Goal: Transaction & Acquisition: Purchase product/service

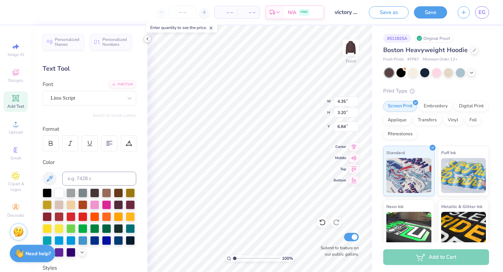
type input "4.35"
type input "3.20"
type input "6.84"
click at [42, 12] on div at bounding box center [44, 12] width 10 height 10
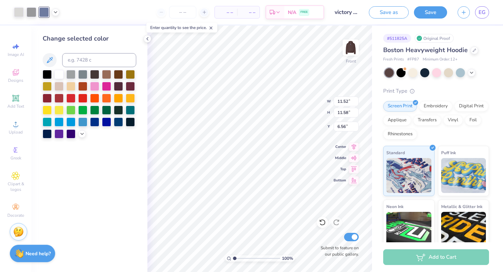
click at [67, 16] on div "– – Per Item – – Total Est. Delivery N/A FREE" at bounding box center [195, 12] width 260 height 24
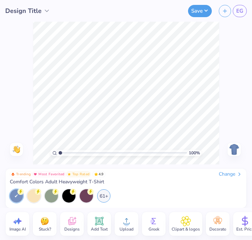
click at [233, 173] on div "Change" at bounding box center [230, 174] width 23 height 6
click at [231, 177] on div "Change" at bounding box center [230, 174] width 23 height 6
click at [237, 150] on img at bounding box center [234, 149] width 11 height 11
click at [228, 171] on div "Change" at bounding box center [230, 174] width 23 height 6
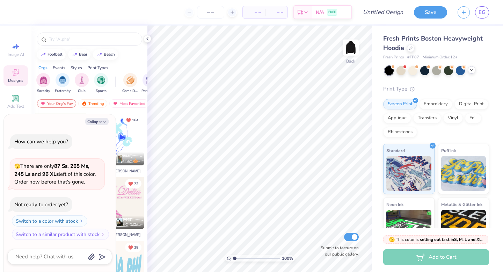
click at [472, 72] on icon at bounding box center [472, 70] width 6 height 6
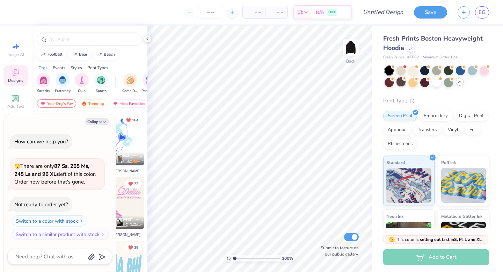
click at [398, 84] on div at bounding box center [401, 81] width 9 height 9
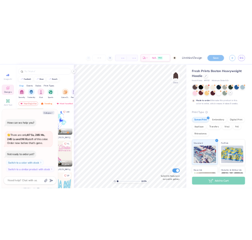
scroll to position [6, 0]
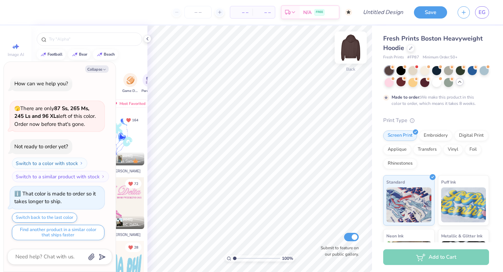
click at [354, 48] on img at bounding box center [351, 48] width 28 height 28
click at [99, 69] on button "Collapse" at bounding box center [96, 68] width 23 height 7
type textarea "x"
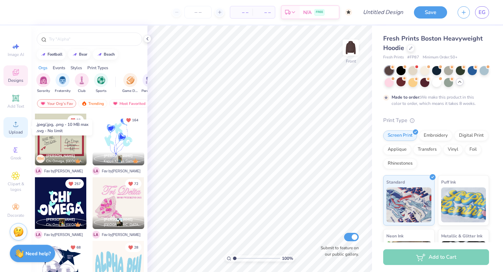
click at [15, 129] on div "Upload" at bounding box center [15, 127] width 24 height 21
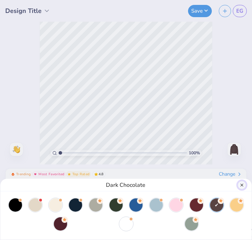
click at [242, 182] on button "Close" at bounding box center [242, 185] width 8 height 8
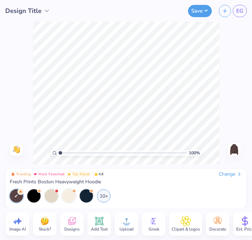
click at [131, 222] on div "Upload" at bounding box center [127, 224] width 24 height 24
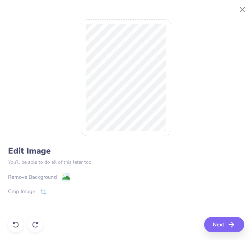
click at [65, 176] on image at bounding box center [66, 178] width 8 height 8
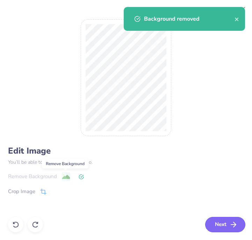
click at [222, 222] on button "Next" at bounding box center [225, 224] width 40 height 15
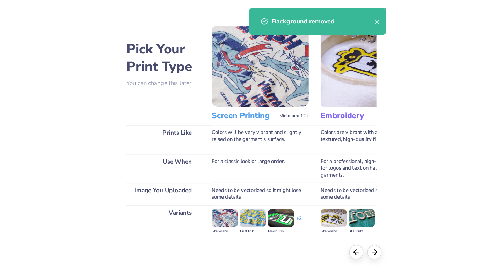
scroll to position [55, 0]
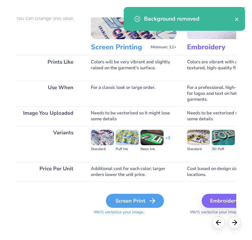
click at [145, 202] on div "Screen Print" at bounding box center [135, 201] width 58 height 14
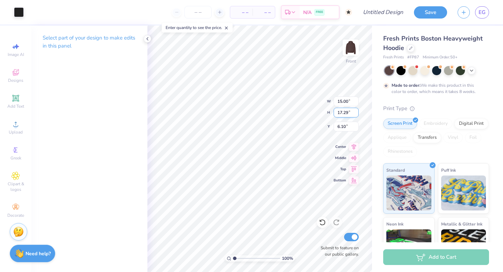
type input "10.97"
type input "12.65"
type input "10.58"
type input "11.72"
type input "13.51"
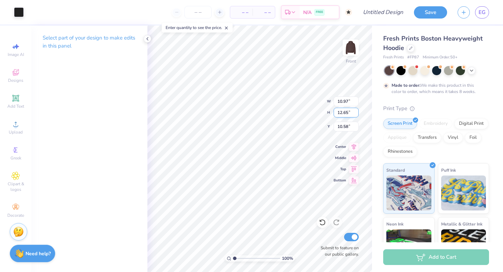
type input "9.72"
type input "9.67"
click at [15, 123] on icon at bounding box center [16, 124] width 8 height 8
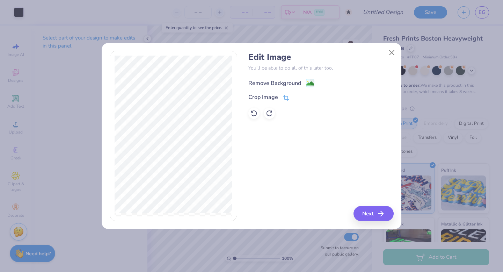
click at [305, 80] on div "Remove Background" at bounding box center [282, 83] width 66 height 9
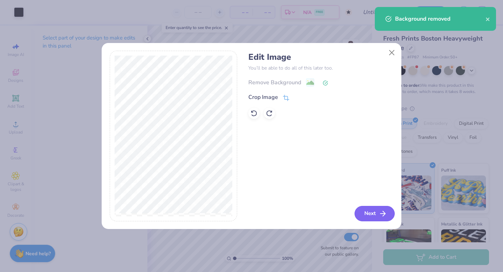
click at [372, 213] on button "Next" at bounding box center [375, 213] width 40 height 15
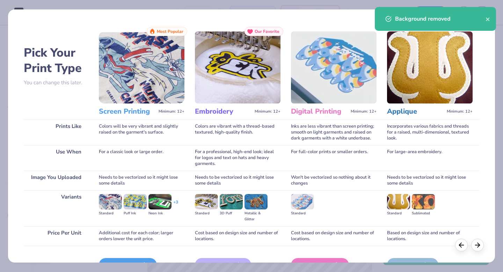
scroll to position [42, 0]
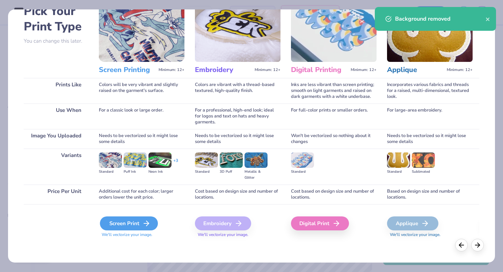
click at [139, 224] on div "Screen Print" at bounding box center [129, 223] width 58 height 14
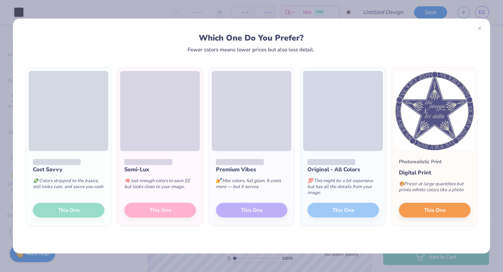
click at [84, 214] on div "Cost Savvy 💸 Colors stripped to the basics, still looks cute, and saves you cas…" at bounding box center [68, 188] width 85 height 75
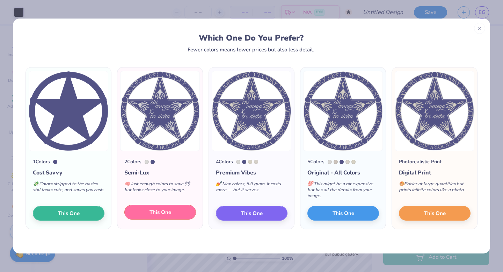
click at [161, 212] on span "This One" at bounding box center [161, 212] width 22 height 8
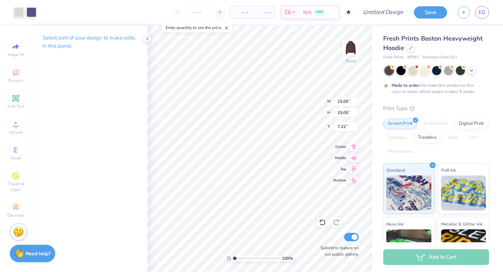
type input "9.30"
type input "9.33"
type input "6.89"
type input "6.91"
type input "5.00"
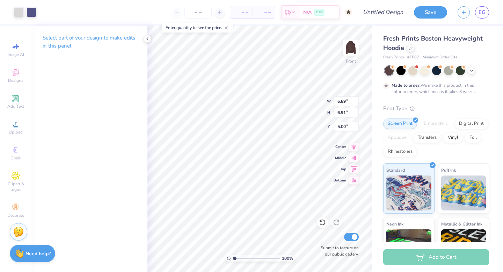
type input "7.74"
type input "7.77"
type input "11.72"
type input "13.51"
type input "9.67"
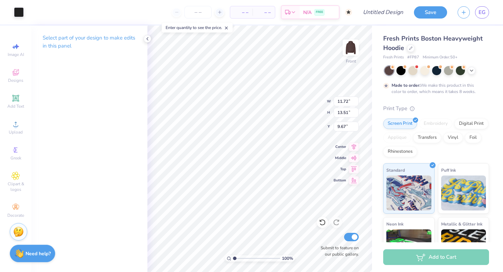
type input "10.31"
type input "11.88"
type input "11.61"
type input "5.58"
click at [33, 14] on div at bounding box center [32, 12] width 10 height 10
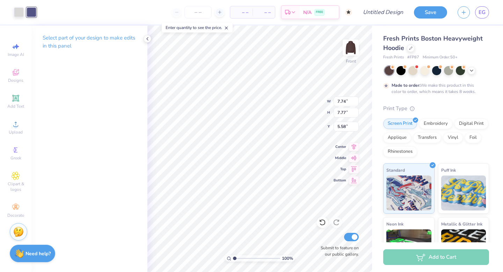
click at [32, 15] on div at bounding box center [32, 12] width 10 height 10
click at [31, 15] on div at bounding box center [32, 12] width 10 height 10
click at [33, 8] on div at bounding box center [32, 12] width 10 height 10
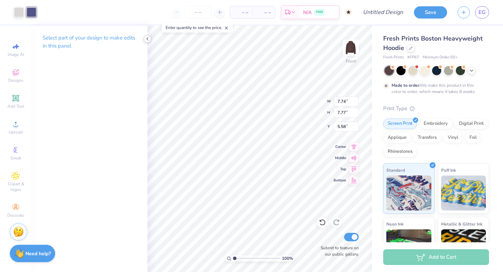
click at [148, 37] on icon at bounding box center [148, 39] width 6 height 6
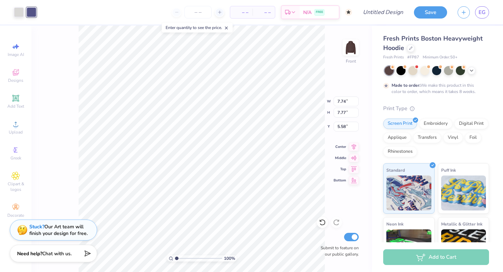
click at [31, 13] on div at bounding box center [32, 12] width 10 height 10
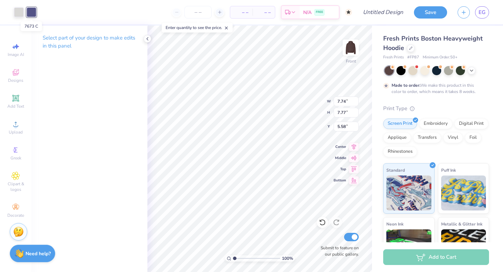
click at [31, 13] on div at bounding box center [32, 12] width 10 height 10
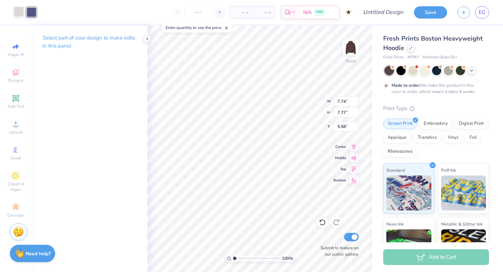
click at [17, 12] on div at bounding box center [19, 12] width 10 height 10
click at [38, 13] on div "Art colors – – Per Item – – Total Est. Delivery N/A FREE Design Title Save EG" at bounding box center [251, 12] width 503 height 24
click at [19, 78] on span "Designs" at bounding box center [15, 81] width 15 height 6
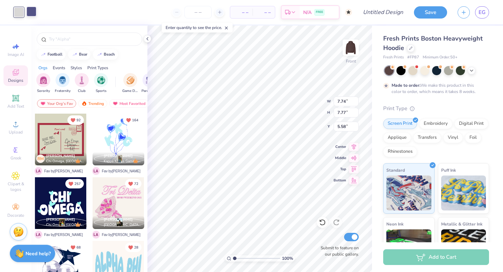
click at [30, 12] on div at bounding box center [32, 12] width 10 height 10
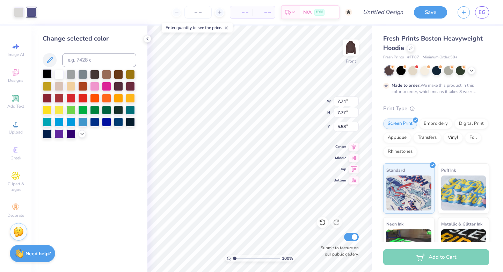
click at [45, 72] on div at bounding box center [47, 73] width 9 height 9
click at [94, 75] on div at bounding box center [94, 73] width 9 height 9
click at [129, 123] on div at bounding box center [130, 121] width 9 height 9
click at [46, 71] on div at bounding box center [47, 73] width 9 height 9
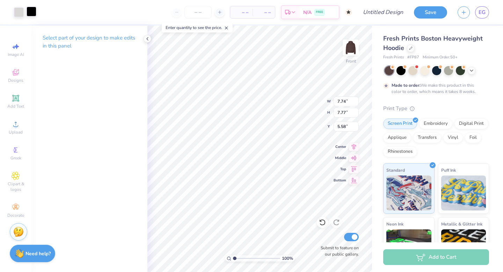
click at [30, 16] on div at bounding box center [32, 12] width 10 height 10
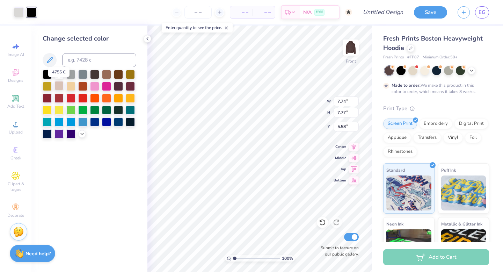
click at [60, 84] on div at bounding box center [59, 85] width 9 height 9
click at [17, 9] on div at bounding box center [19, 12] width 10 height 10
click at [119, 84] on div at bounding box center [118, 85] width 9 height 9
type input "10.31"
type input "11.88"
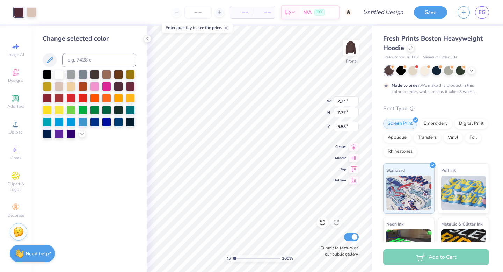
type input "11.61"
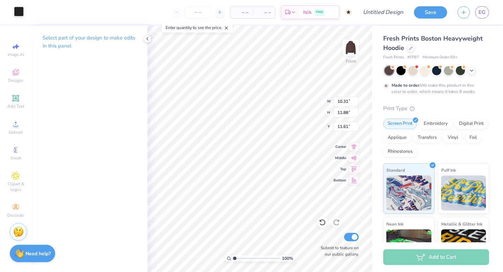
click at [21, 10] on div at bounding box center [19, 12] width 10 height 10
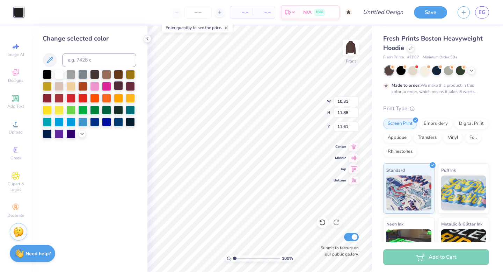
click at [119, 88] on div at bounding box center [118, 85] width 9 height 9
click at [120, 74] on div at bounding box center [118, 73] width 9 height 9
click at [58, 87] on div at bounding box center [59, 85] width 9 height 9
click at [49, 73] on div at bounding box center [47, 73] width 9 height 9
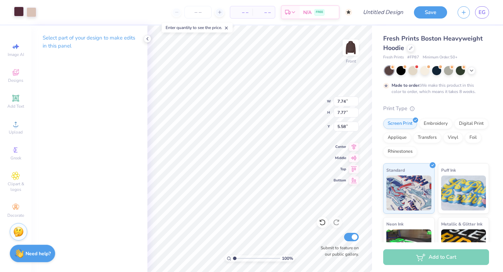
click at [21, 13] on div at bounding box center [19, 12] width 10 height 10
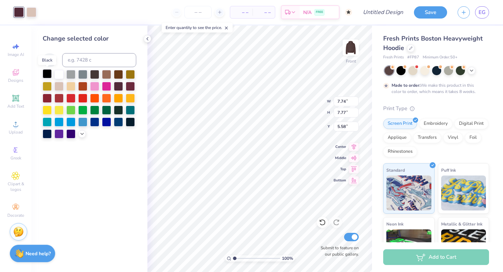
click at [47, 75] on div at bounding box center [47, 73] width 9 height 9
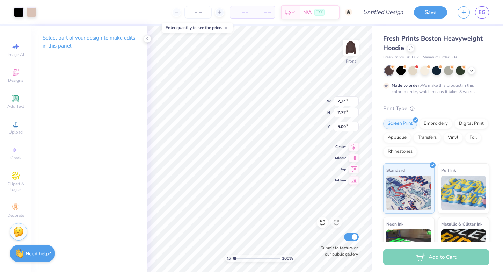
type input "5.00"
type input "14.29"
type input "14.34"
type input "10.14"
type input "10.17"
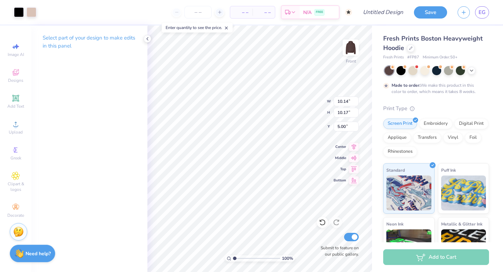
type input "10.31"
type input "11.88"
type input "11.61"
type input "6.88"
type input "7.93"
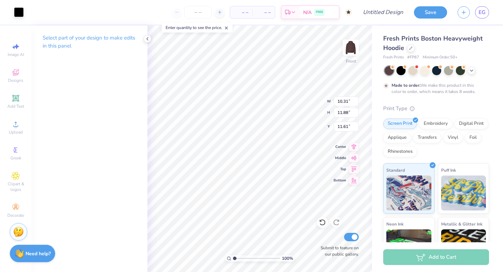
type input "15.56"
type input "10.14"
type input "10.17"
type input "5.84"
type input "6.88"
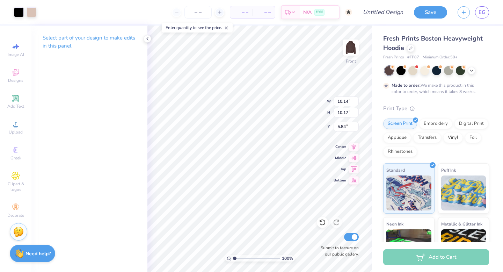
type input "7.93"
type input "15.44"
type input "6.59"
type input "10.08"
type input "11.63"
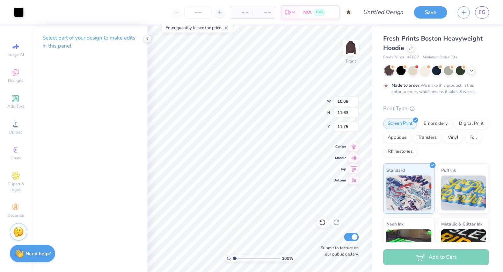
type input "11.74"
type input "12.36"
type input "14.25"
type input "9.40"
click at [18, 97] on icon at bounding box center [15, 97] width 5 height 5
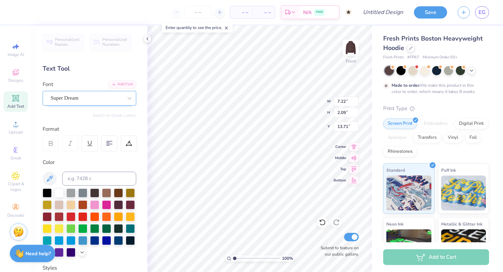
scroll to position [0, 0]
type textarea "victory formal 2025"
click at [80, 94] on div "Super Dream" at bounding box center [86, 98] width 73 height 11
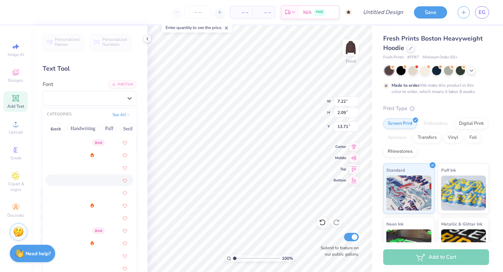
scroll to position [164, 0]
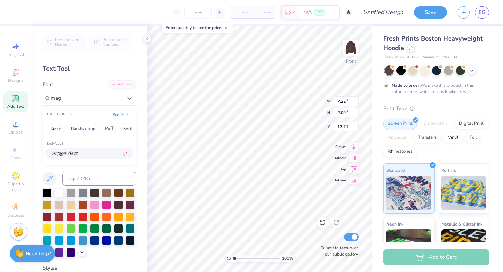
click at [88, 156] on div at bounding box center [90, 153] width 76 height 7
type input "mag"
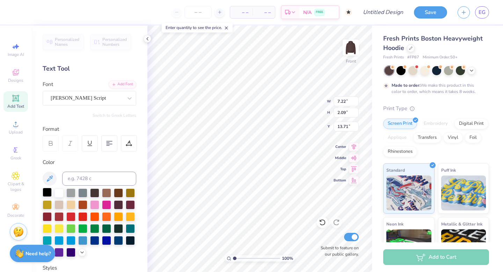
click at [49, 191] on div at bounding box center [47, 192] width 9 height 9
type input "8.76"
type input "2.61"
type input "10.51"
type input "3.14"
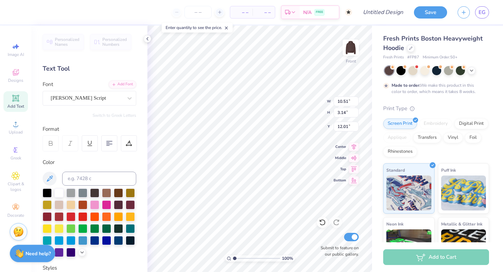
scroll to position [0, 0]
type textarea "v"
type textarea "chi omega"
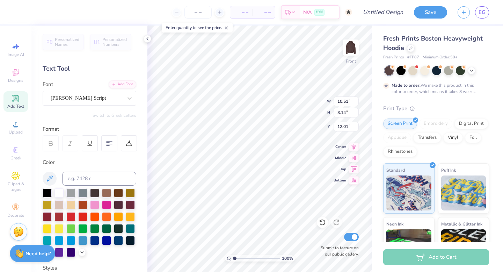
scroll to position [0, 0]
type input "11.34"
type input "5.97"
type input "1.70"
type input "11.38"
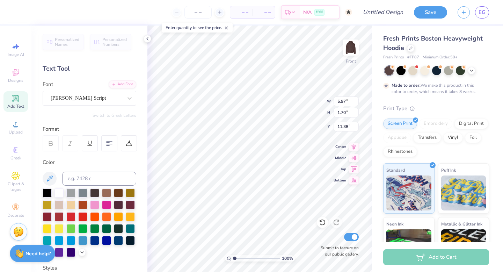
type input "12.36"
type input "14.25"
type input "9.63"
type input "5.97"
type input "1.70"
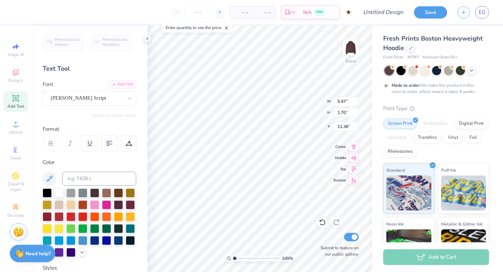
type input "11.11"
click at [48, 191] on div at bounding box center [47, 192] width 9 height 9
type input "11.96"
type textarea "c"
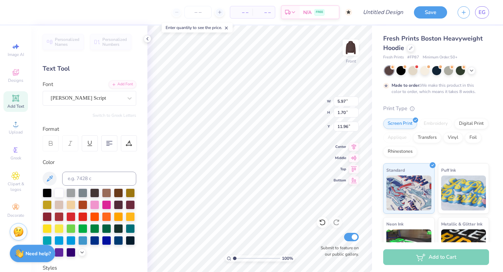
type textarea "X"
type input "2.13"
type input "1.46"
type input "12.41"
type textarea "c"
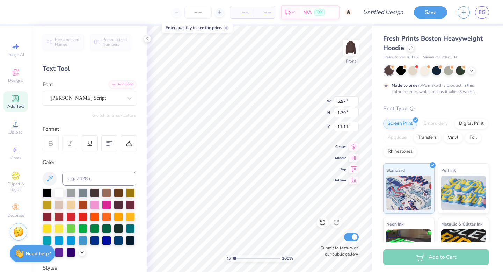
type textarea "tri delta"
type input "13.14"
type input "10.70"
type input "12.61"
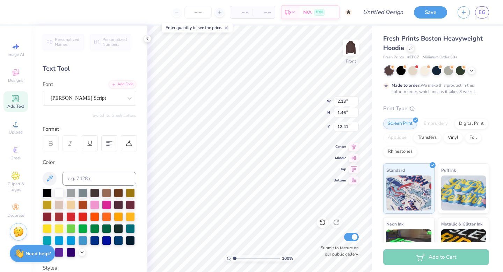
type input "12.20"
type input "9.56"
type input "11.63"
type input "13.41"
type input "10.06"
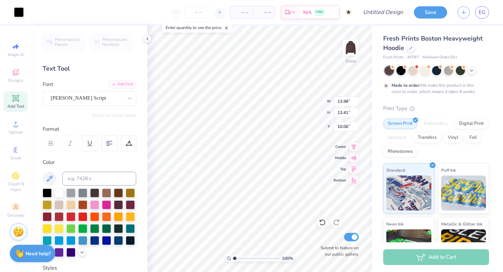
type input "13.02"
type input "12.48"
type input "10.89"
type input "8.65"
type textarea "c"
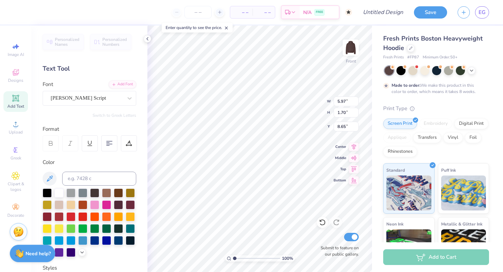
scroll to position [0, 2]
type textarea "VICTORY 2025"
click at [112, 99] on div "[PERSON_NAME] Script" at bounding box center [86, 98] width 73 height 11
click at [113, 95] on div "[PERSON_NAME] Script" at bounding box center [86, 98] width 73 height 11
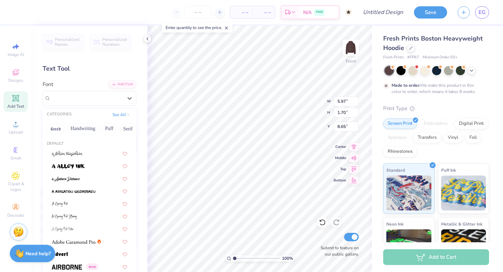
type input "k"
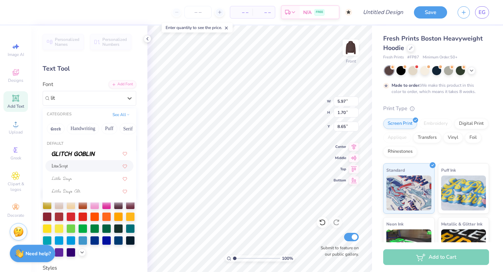
click at [67, 163] on span at bounding box center [60, 165] width 16 height 7
type input "lit"
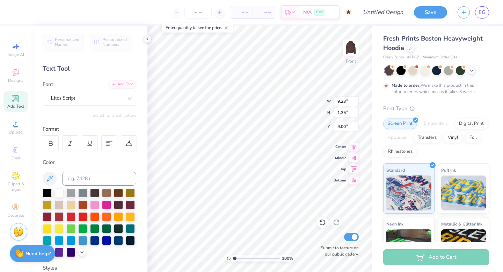
type input "9.23"
type input "1.35"
type input "12.53"
type input "1.83"
type input "8.62"
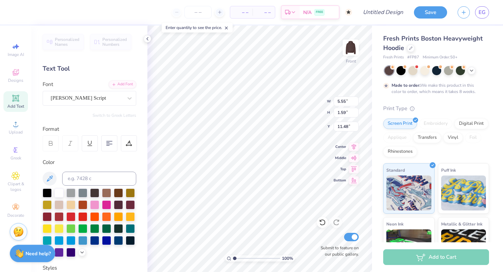
type input "4.38"
type input "1.25"
type input "11.62"
type input "1.62"
type input "1.11"
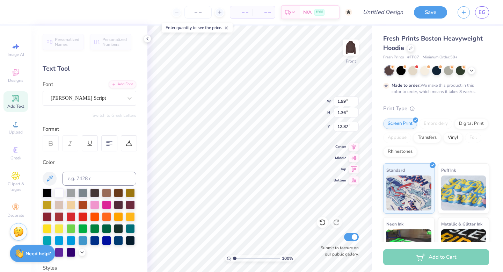
type input "13.13"
type textarea "c"
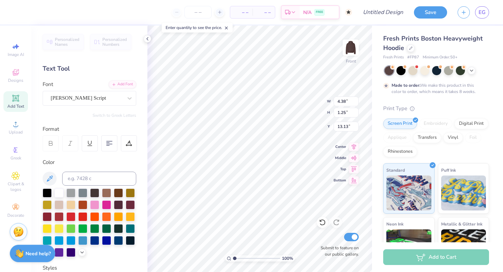
type textarea "tri delta"
type input "13.30"
click at [49, 139] on div at bounding box center [51, 143] width 16 height 16
type input "8.64"
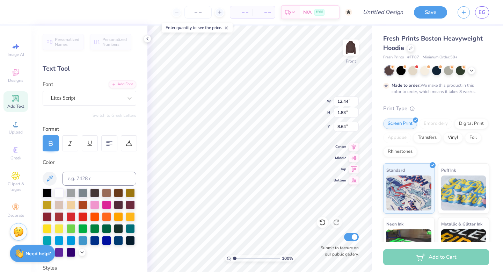
type input "6.64"
type input "8.88"
type input "12.44"
type input "1.83"
type input "21.67"
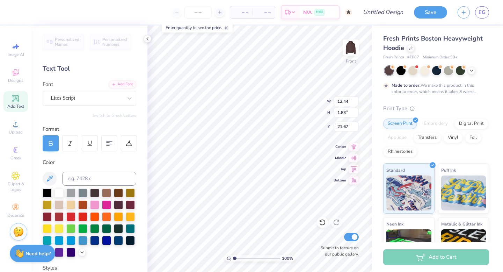
click at [49, 144] on icon at bounding box center [51, 143] width 6 height 6
type input "12.53"
type input "11.86"
type input "1.74"
type input "21.77"
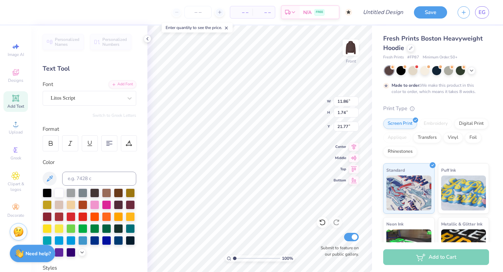
type input "21.75"
